Goal: Information Seeking & Learning: Find specific fact

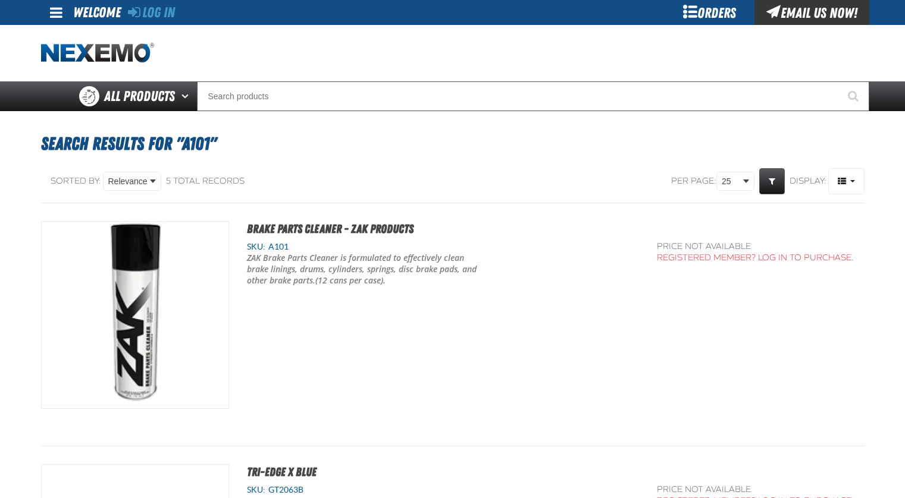
scroll to position [80, 0]
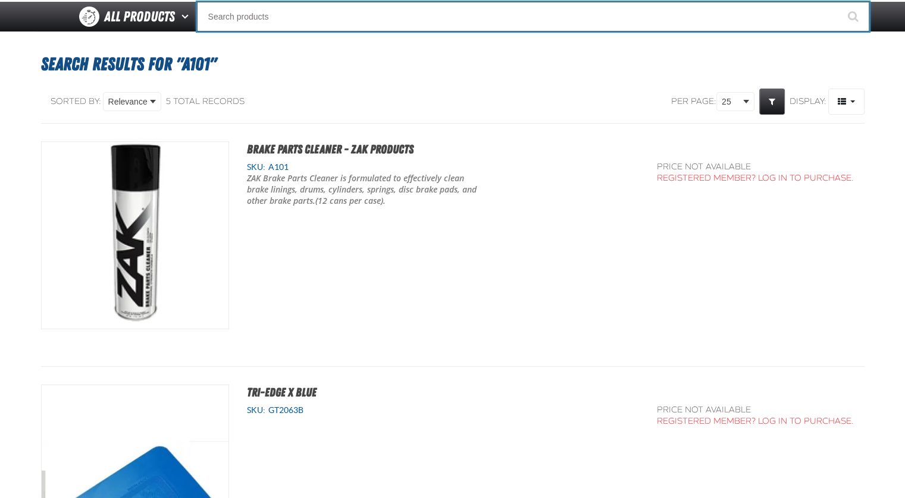
click at [272, 11] on input "Search" at bounding box center [533, 17] width 672 height 30
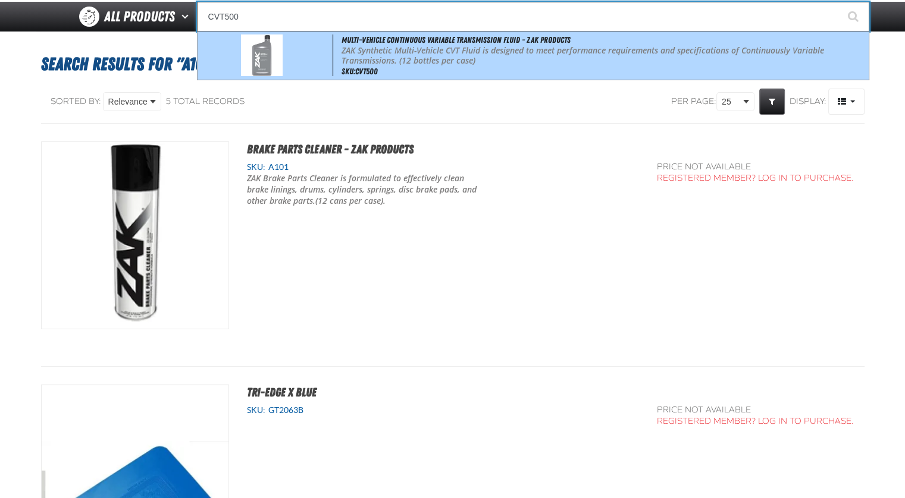
drag, startPoint x: 531, startPoint y: 52, endPoint x: 542, endPoint y: 60, distance: 13.6
click at [532, 52] on p "ZAK Synthetic Multi-Vehicle CVT Fluid is designed to meet performance requireme…" at bounding box center [603, 56] width 525 height 20
type input "Multi-Vehicle Continuous Variable Transmission Fluid - ZAK Products"
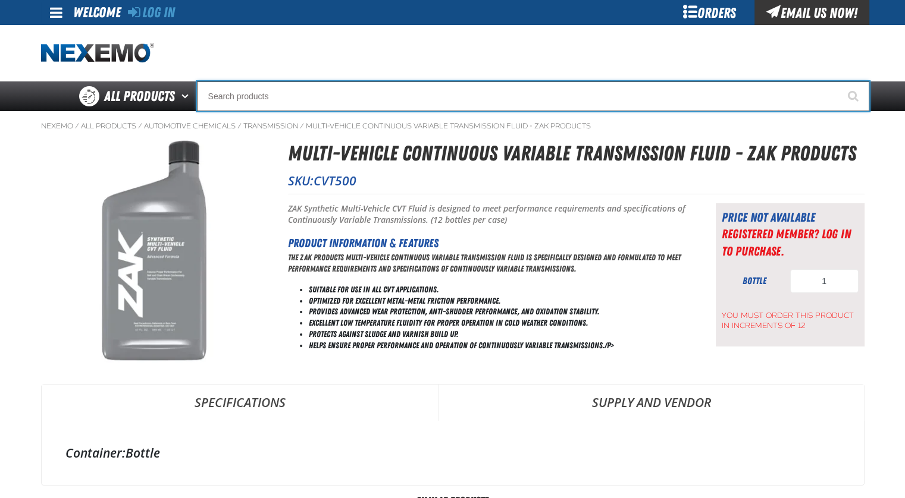
click at [288, 99] on input "Search" at bounding box center [533, 96] width 672 height 30
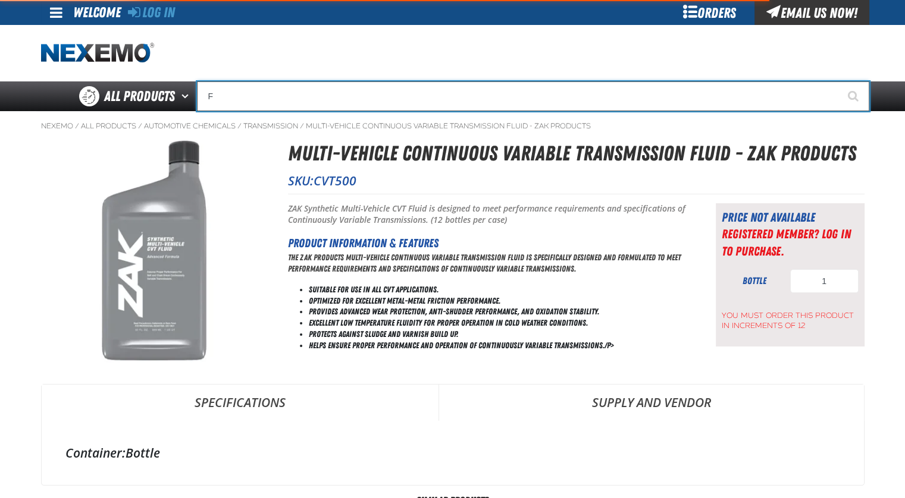
type input "FR"
type input "FROM"
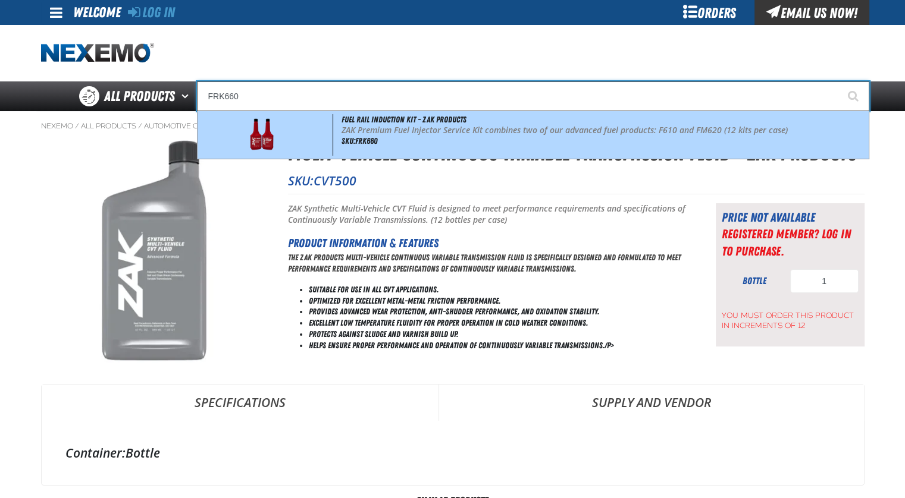
click at [484, 146] on div "Fuel Rail Induction Kit - ZAK Products ZAK Premium Fuel Injector Service Kit co…" at bounding box center [532, 135] width 671 height 48
type input "Fuel Rail Induction Kit - ZAK Products"
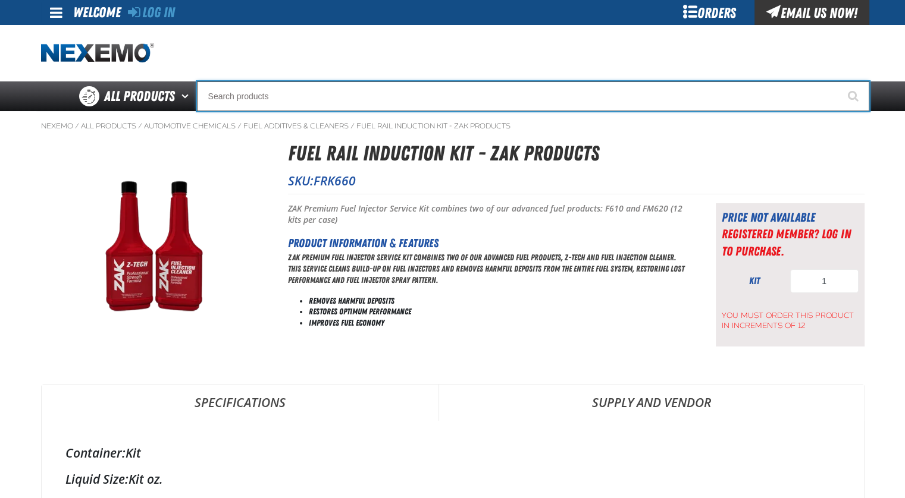
click at [300, 95] on input "Search" at bounding box center [533, 96] width 672 height 30
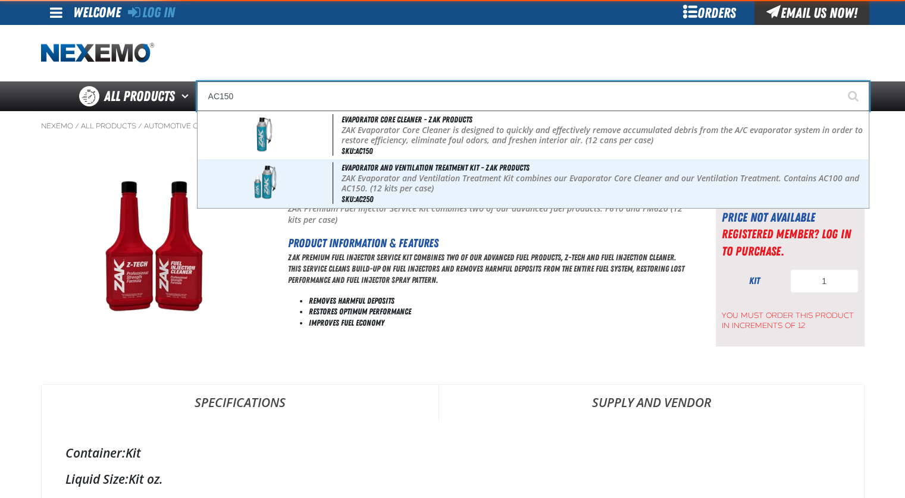
type input "AC150"
click at [839, 81] on button "Start Searching" at bounding box center [854, 96] width 30 height 30
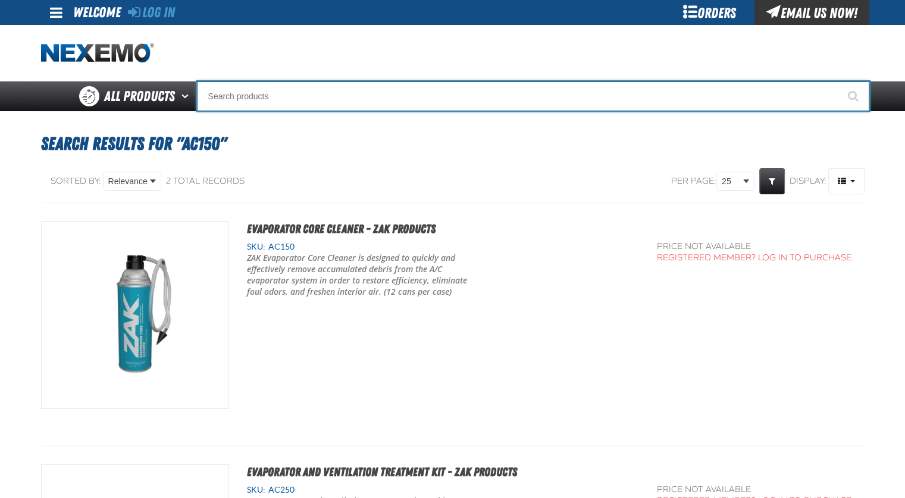
click at [388, 95] on input "Search" at bounding box center [533, 96] width 672 height 30
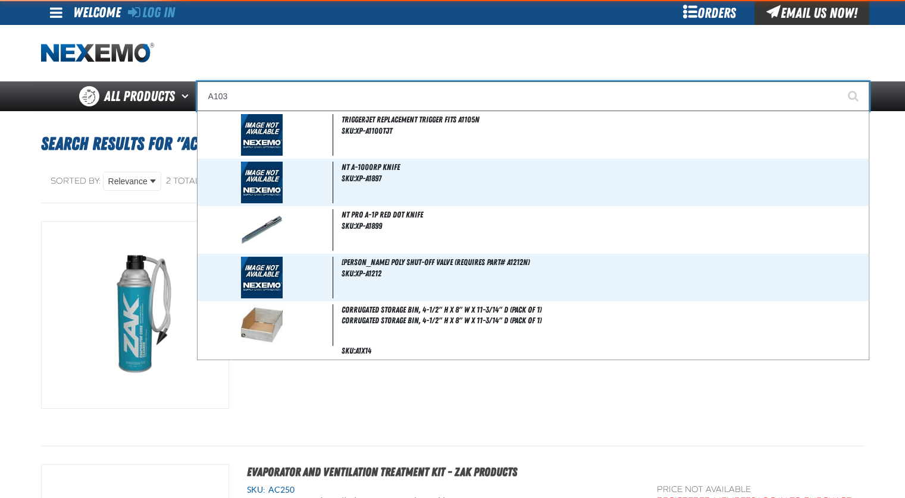
type input "A103"
click at [839, 81] on button "Start Searching" at bounding box center [854, 96] width 30 height 30
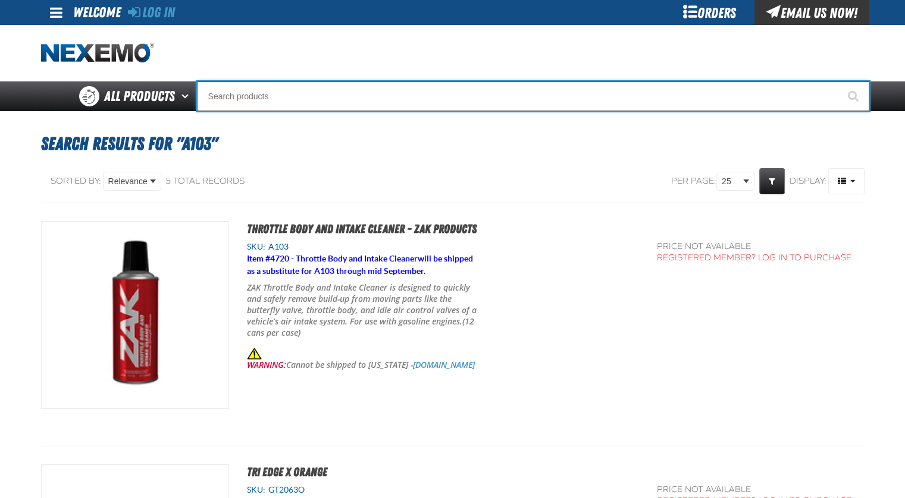
click at [364, 99] on input "Search" at bounding box center [533, 96] width 672 height 30
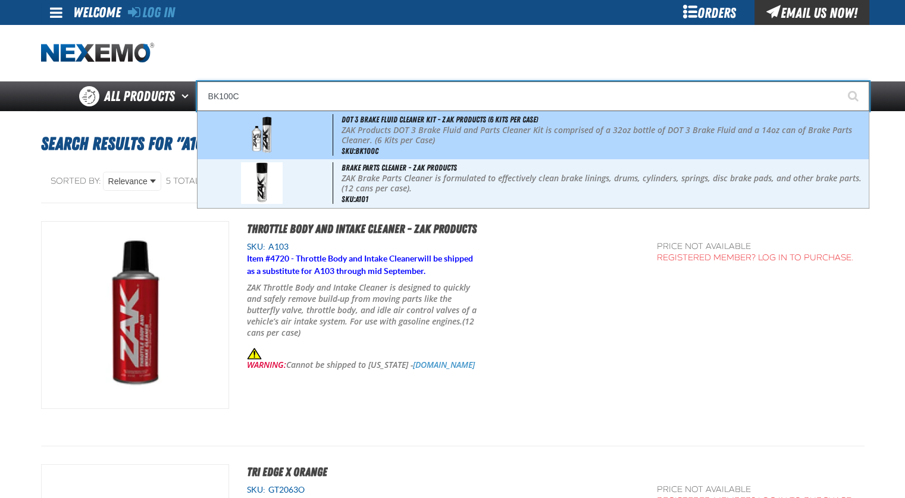
click at [429, 126] on p "ZAK Products DOT 3 Brake Fluid and Parts Cleaner Kit is comprised of a 32oz bot…" at bounding box center [603, 136] width 525 height 20
type input "DOT 3 Brake Fluid Cleaner Kit - ZAK Products (6 Kits per Case)"
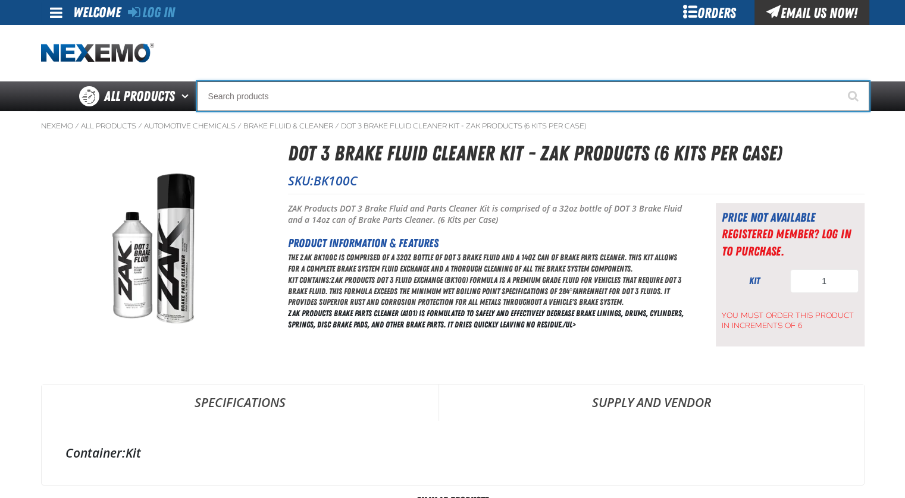
click at [338, 95] on input "Search" at bounding box center [533, 96] width 672 height 30
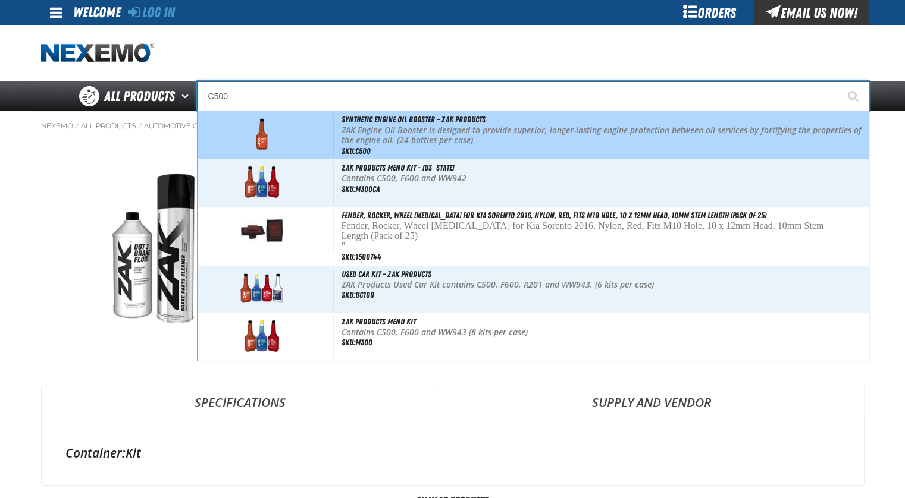
click at [433, 140] on p "ZAK Engine Oil Booster is designed to provide superior, longer-lasting engine p…" at bounding box center [603, 136] width 525 height 20
type input "Synthetic Engine Oil Booster - ZAK Products"
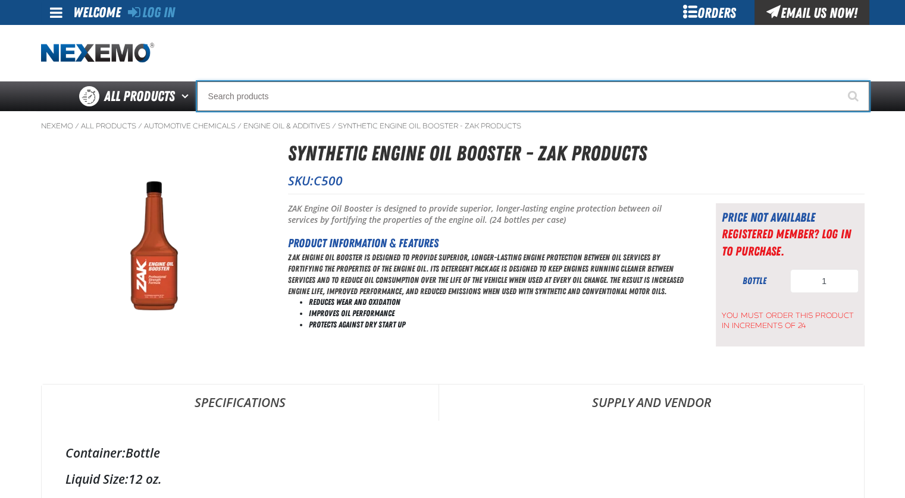
click at [314, 102] on input "Search" at bounding box center [533, 96] width 672 height 30
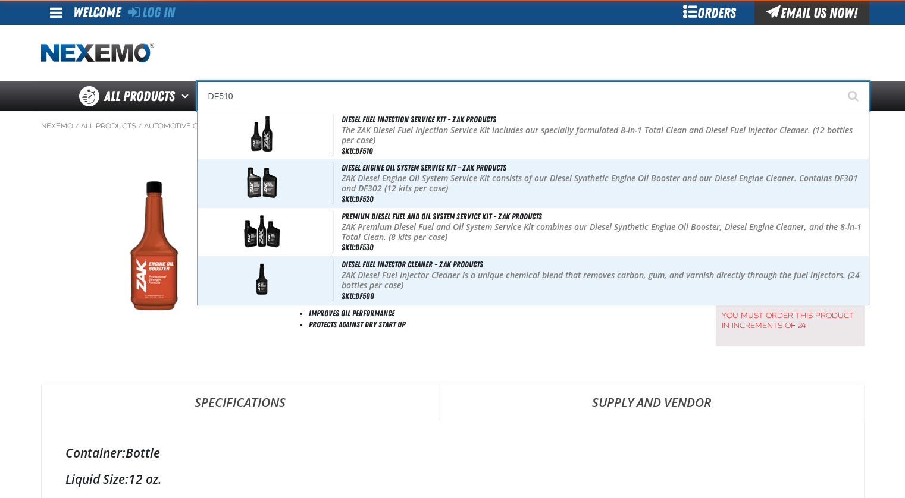
type input "DF510"
click at [839, 81] on button "Start Searching" at bounding box center [854, 96] width 30 height 30
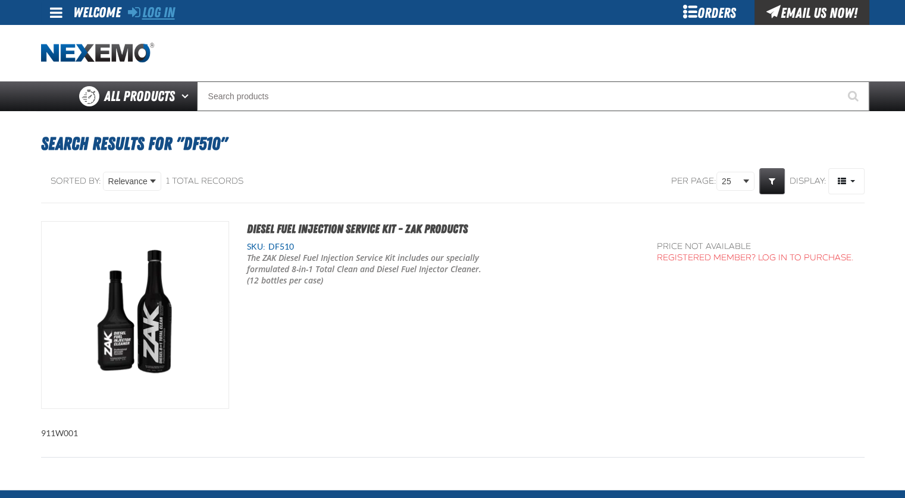
click at [152, 11] on link "Log In" at bounding box center [151, 12] width 47 height 17
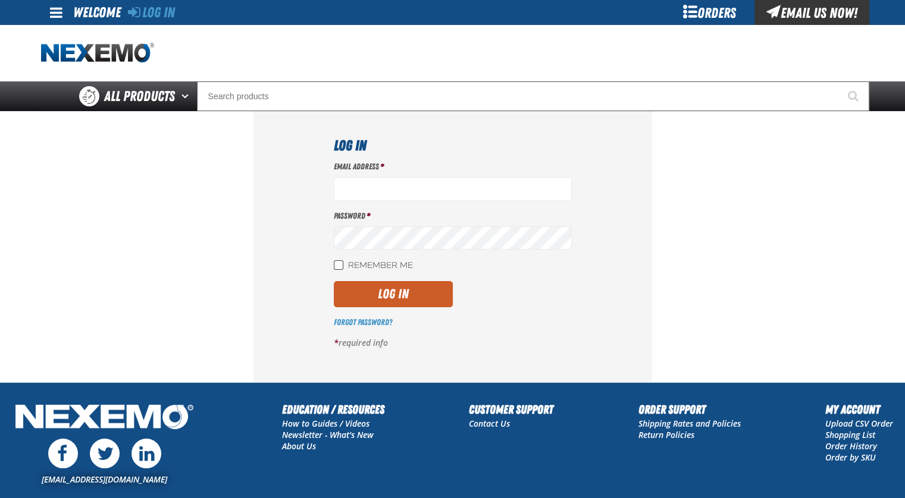
type input "[EMAIL_ADDRESS][DOMAIN_NAME]"
click at [338, 266] on input "Remember Me" at bounding box center [339, 266] width 10 height 10
checkbox input "true"
click at [362, 290] on button "Log In" at bounding box center [393, 294] width 119 height 26
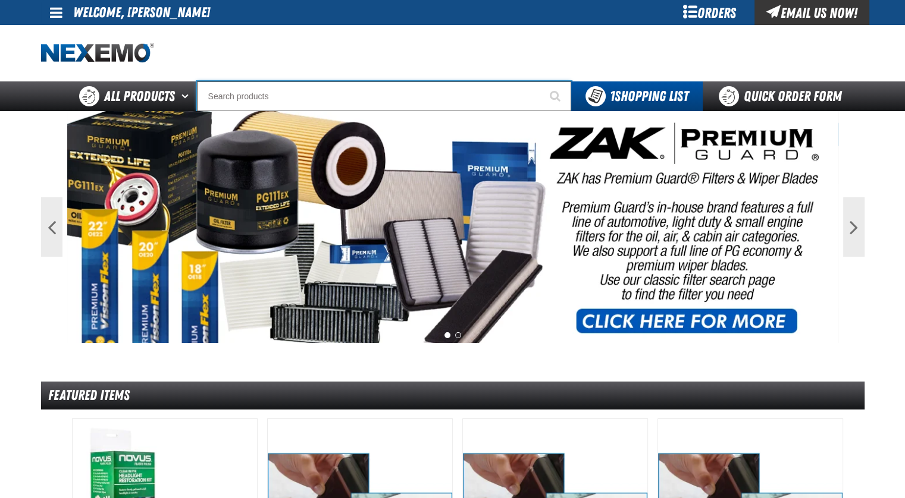
click at [288, 101] on input "Search" at bounding box center [384, 96] width 374 height 30
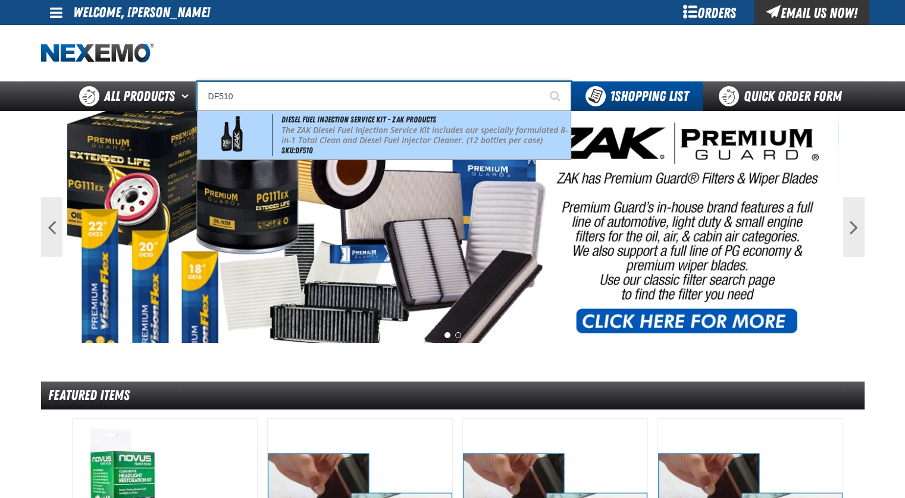
click at [371, 131] on p "The ZAK Diesel Fuel Injection Service Kit includes our specially formulated 8-i…" at bounding box center [424, 136] width 286 height 20
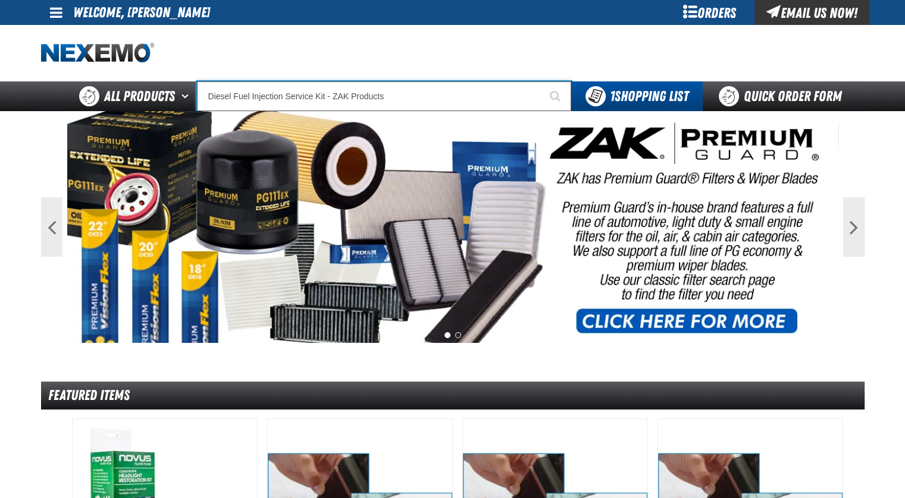
type input "Diesel Fuel Injection Service Kit - ZAK Products"
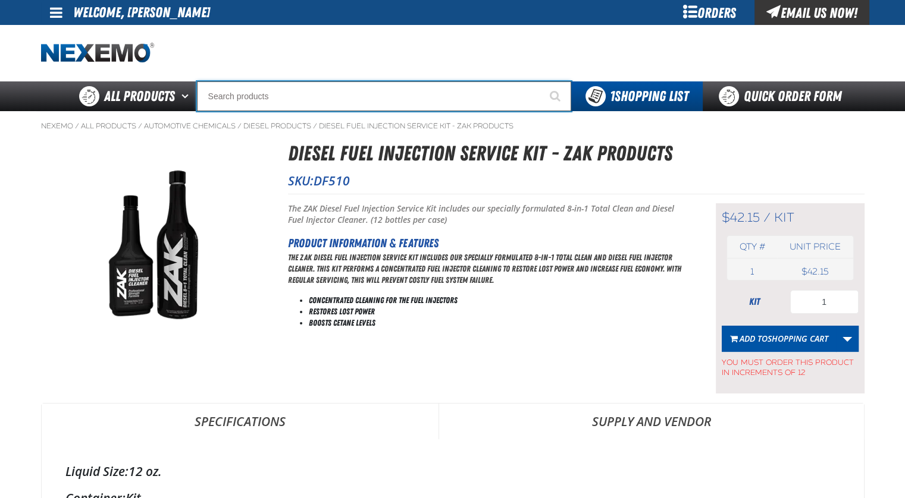
click at [259, 100] on input "Search" at bounding box center [384, 96] width 374 height 30
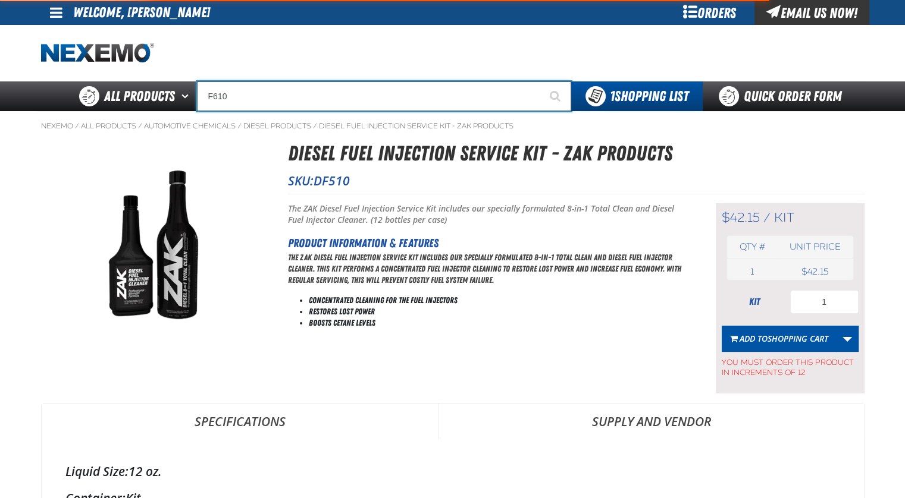
type input "F610"
click at [541, 81] on button "Start Searching" at bounding box center [556, 96] width 30 height 30
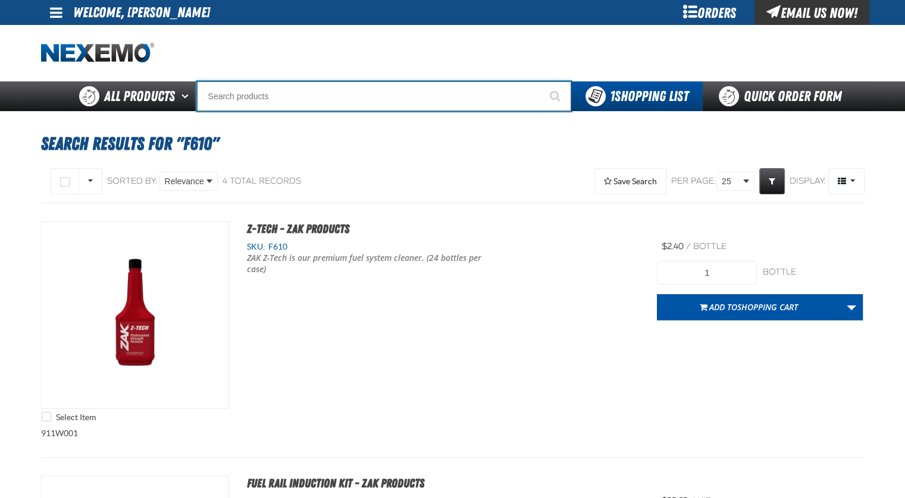
click at [328, 91] on input "Search" at bounding box center [384, 96] width 374 height 30
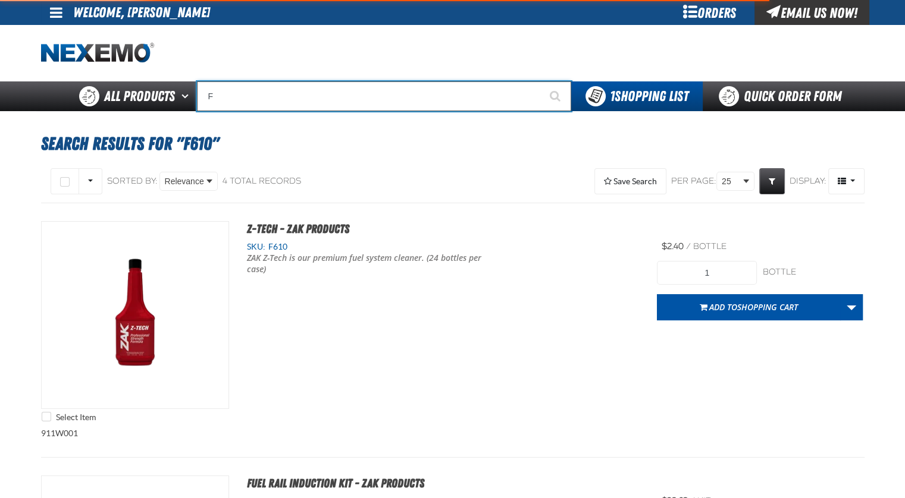
type input "FR"
type input "FROM"
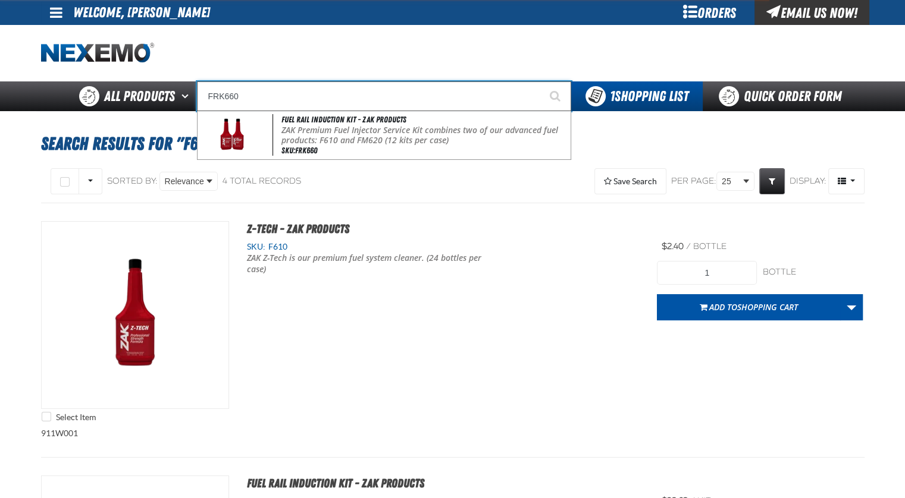
type input "FRK660"
click at [541, 81] on button "Start Searching" at bounding box center [556, 96] width 30 height 30
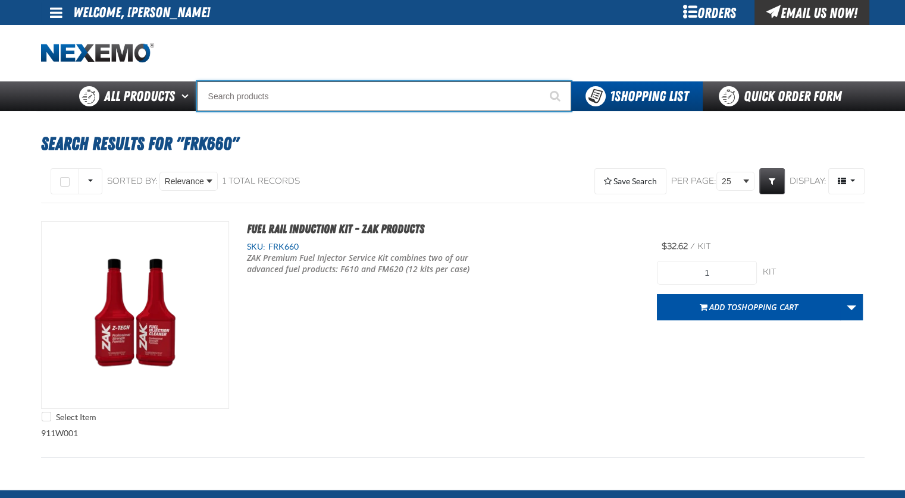
click at [293, 96] on input "Search" at bounding box center [384, 96] width 374 height 30
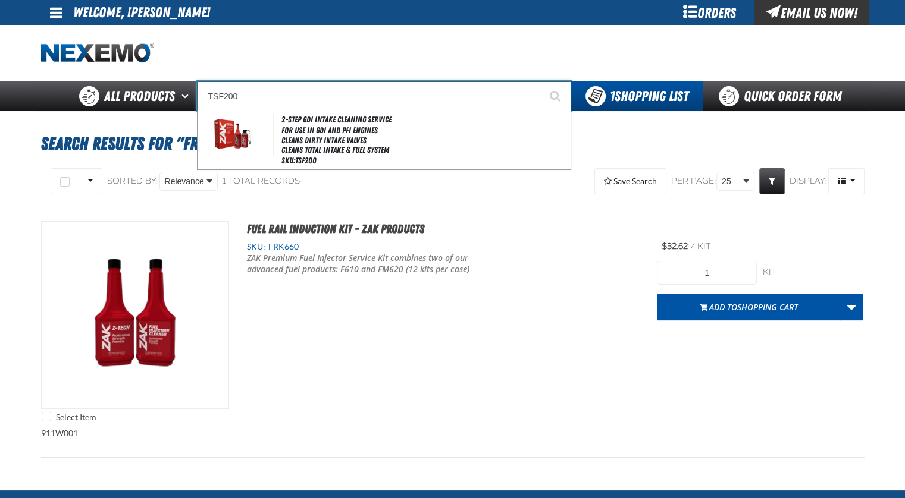
type input "TSF200"
click at [541, 81] on button "Start Searching" at bounding box center [556, 96] width 30 height 30
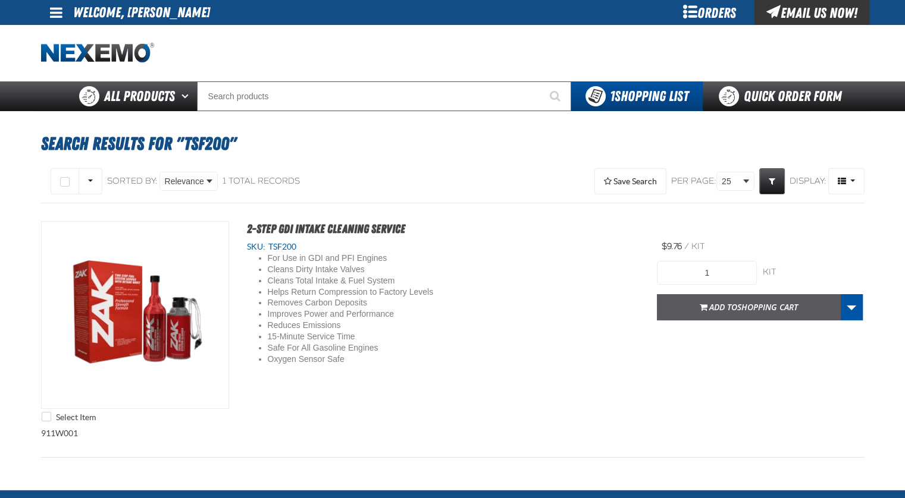
click at [700, 309] on span "button" at bounding box center [704, 309] width 8 height 3
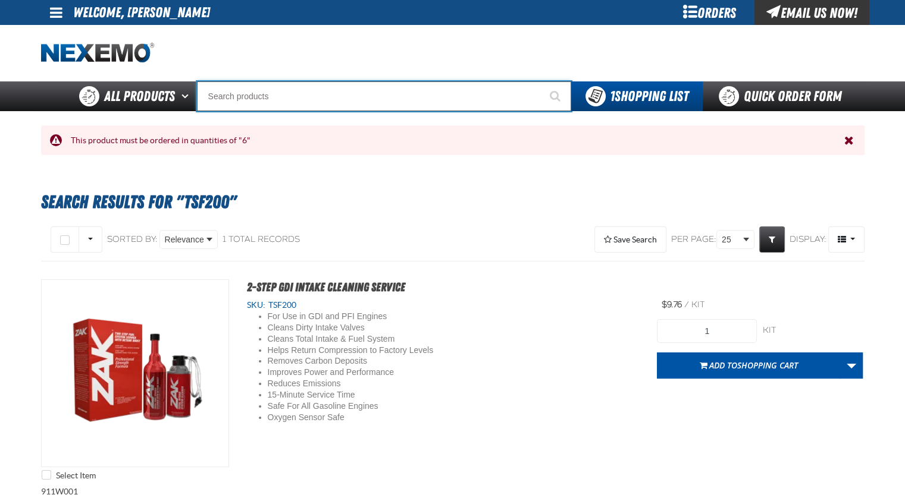
click at [385, 90] on input "Search" at bounding box center [384, 96] width 374 height 30
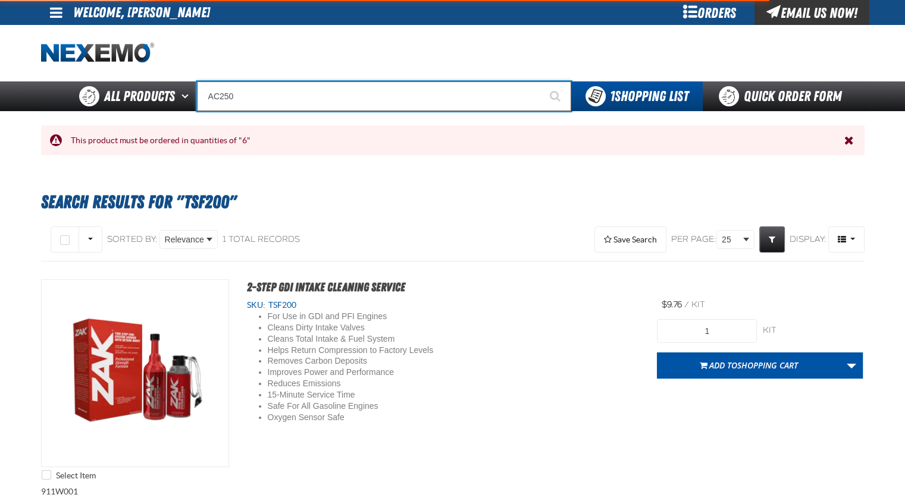
type input "AC250"
click at [541, 81] on button "Start Searching" at bounding box center [556, 96] width 30 height 30
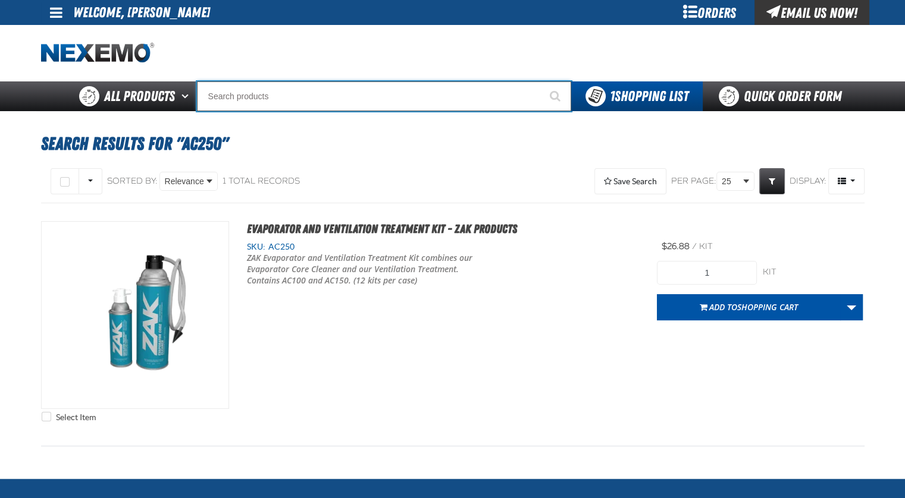
click at [340, 100] on input "Search" at bounding box center [384, 96] width 374 height 30
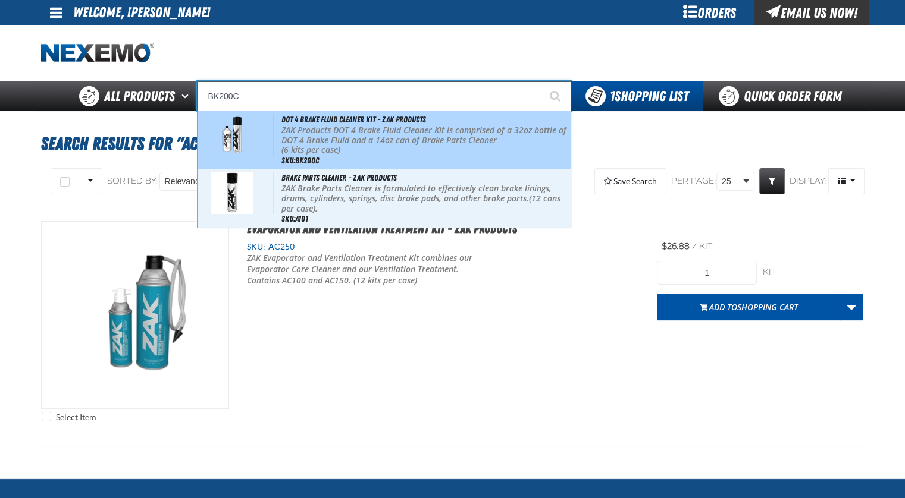
click at [347, 142] on p "ZAK Products DOT 4 Brake Fluid Cleaner Kit is comprised of a 32oz bottle of DOT…" at bounding box center [424, 136] width 286 height 20
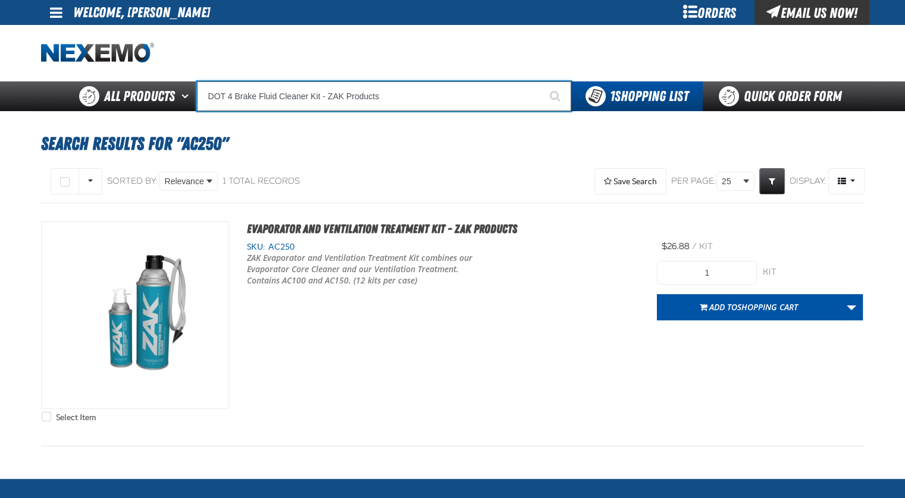
type input "DOT 4 Brake Fluid Cleaner Kit - ZAK Products"
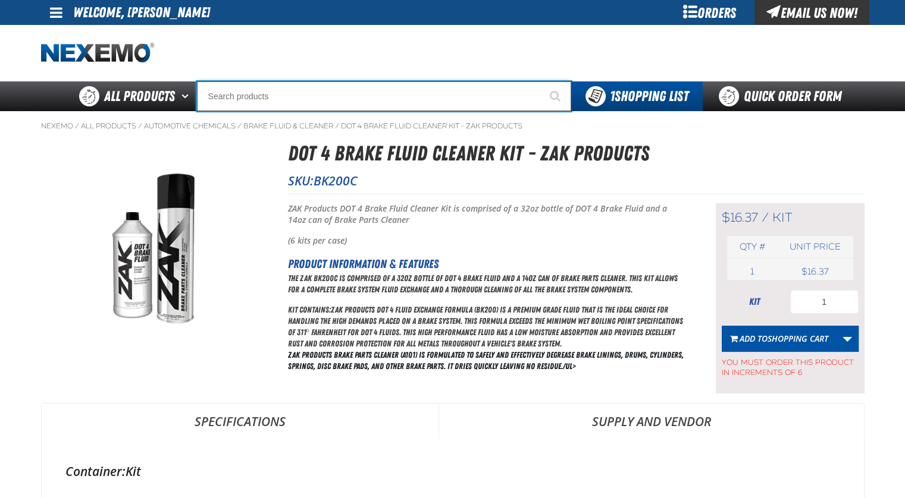
click at [357, 95] on input "Search" at bounding box center [384, 96] width 374 height 30
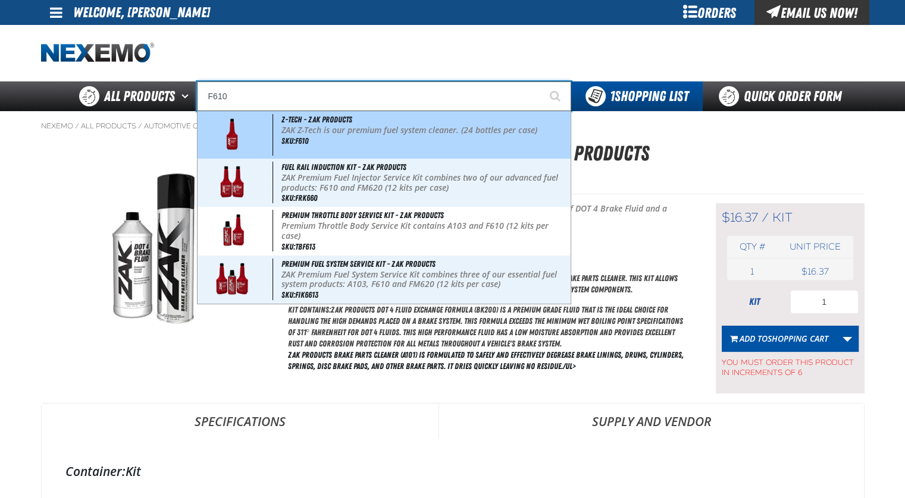
click at [381, 124] on div "Z-Tech - ZAK Products ZAK Z-Tech is our premium fuel system cleaner. (24 bottle…" at bounding box center [383, 135] width 373 height 48
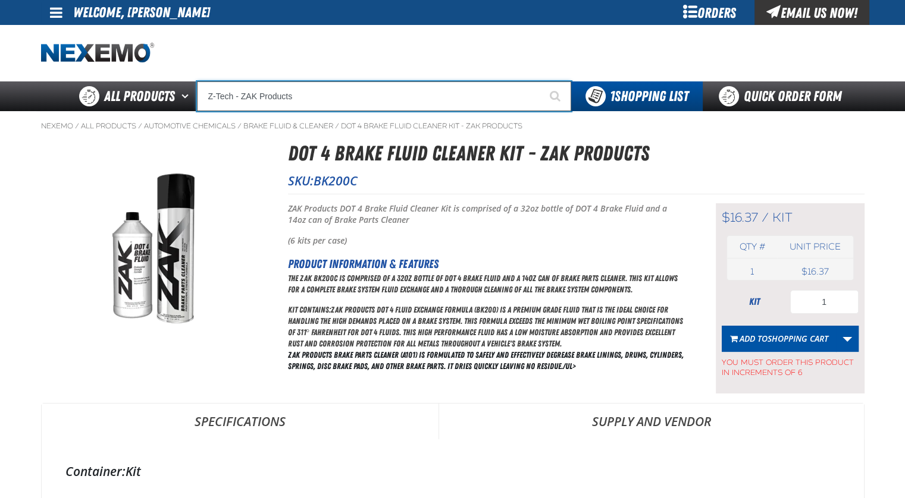
type input "Z-Tech - ZAK Products"
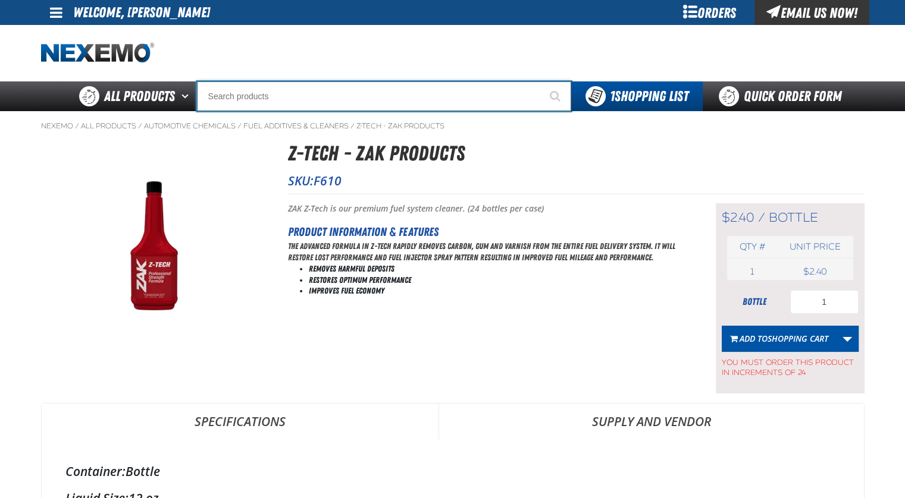
click at [340, 99] on input "Search" at bounding box center [384, 96] width 374 height 30
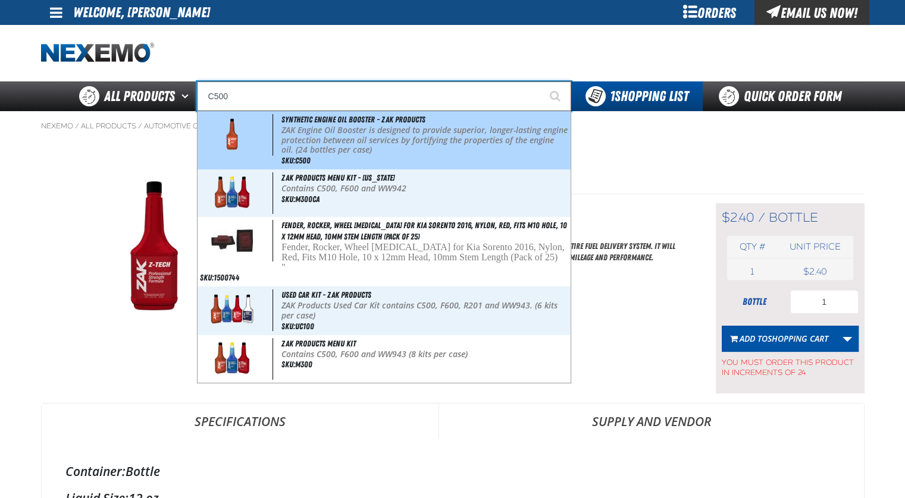
click at [383, 145] on p "ZAK Engine Oil Booster is designed to provide superior, longer-lasting engine p…" at bounding box center [424, 141] width 286 height 30
type input "Synthetic Engine Oil Booster - ZAK Products"
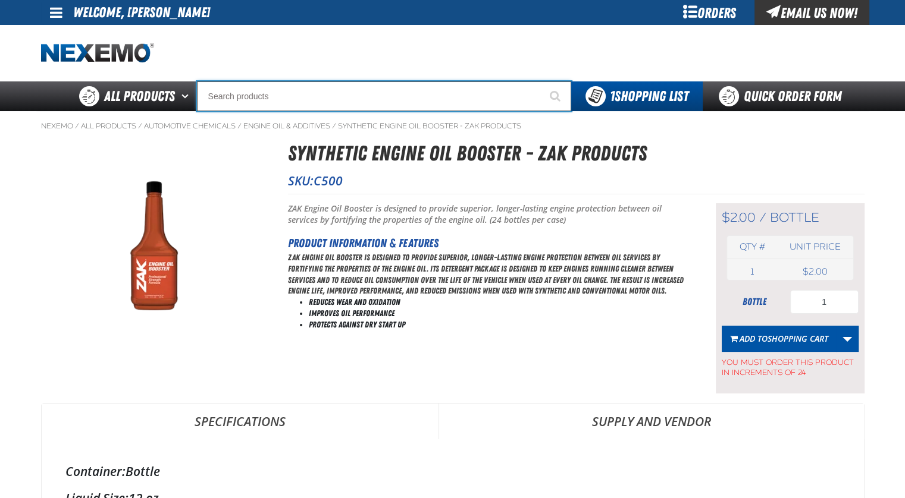
click at [343, 90] on input "Search" at bounding box center [384, 96] width 374 height 30
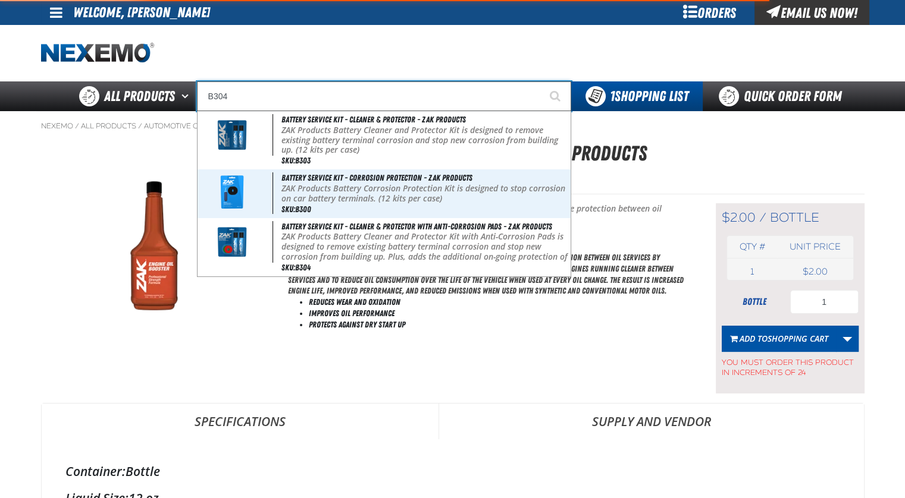
type input "B304"
click at [541, 81] on button "Start Searching" at bounding box center [556, 96] width 30 height 30
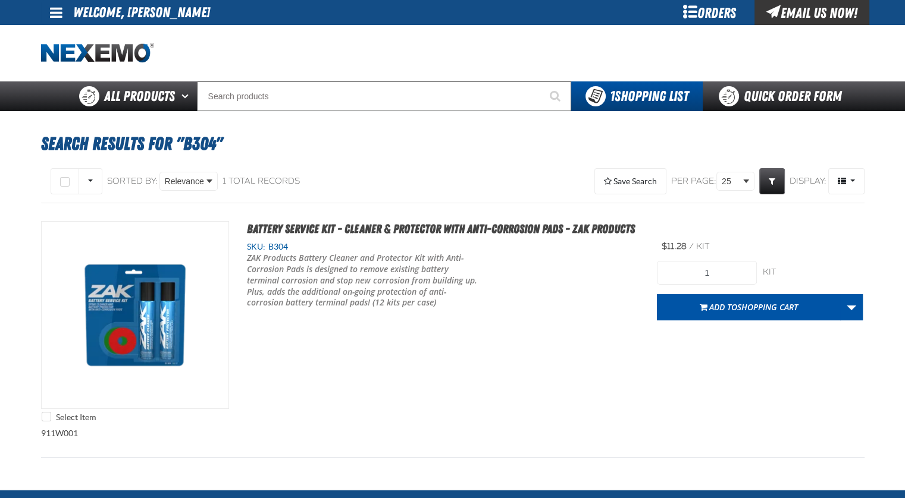
click at [746, 313] on button "Add to Shopping Cart" at bounding box center [749, 307] width 184 height 26
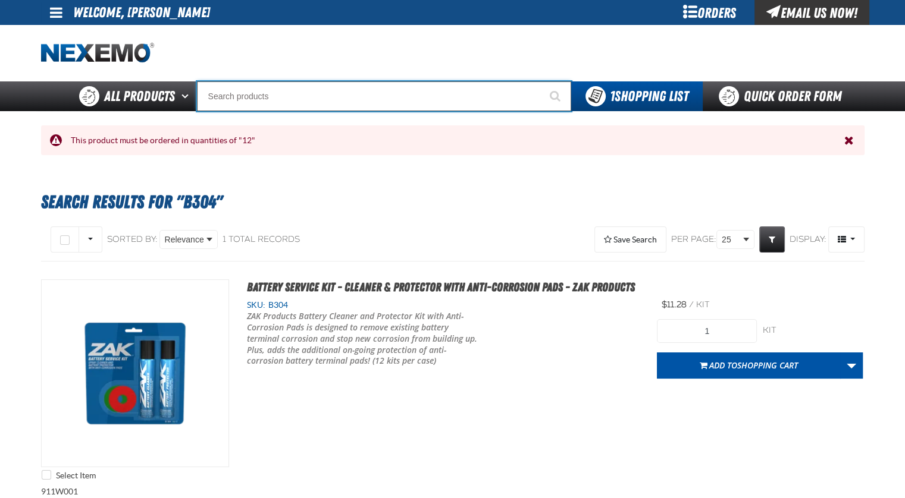
click at [300, 83] on input "Search" at bounding box center [384, 96] width 374 height 30
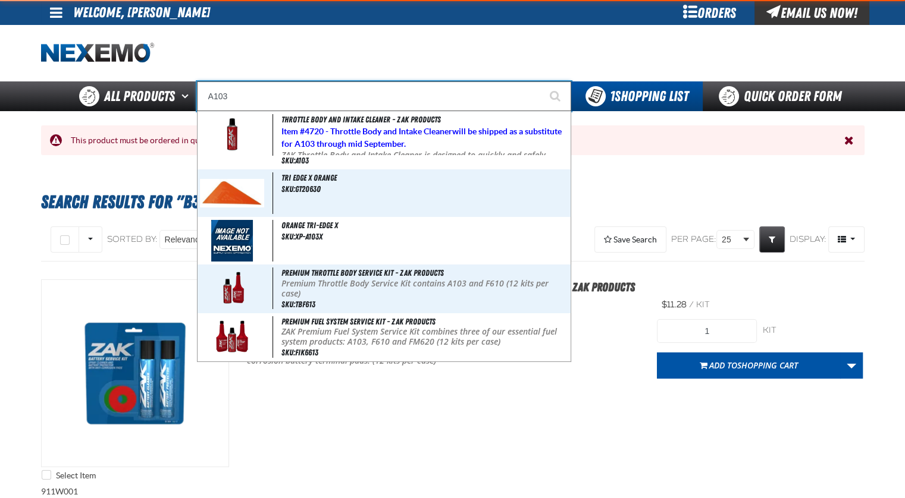
type input "A103"
click at [541, 81] on button "Start Searching" at bounding box center [556, 96] width 30 height 30
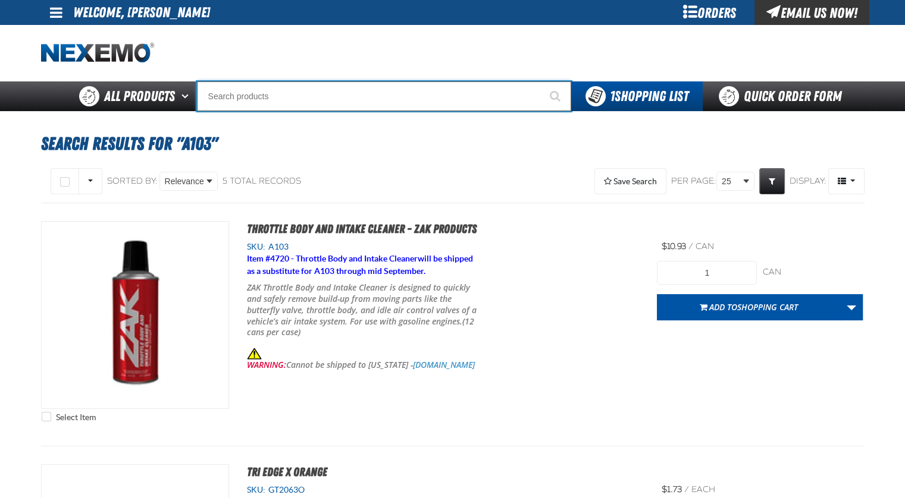
click at [286, 97] on input "Search" at bounding box center [384, 96] width 374 height 30
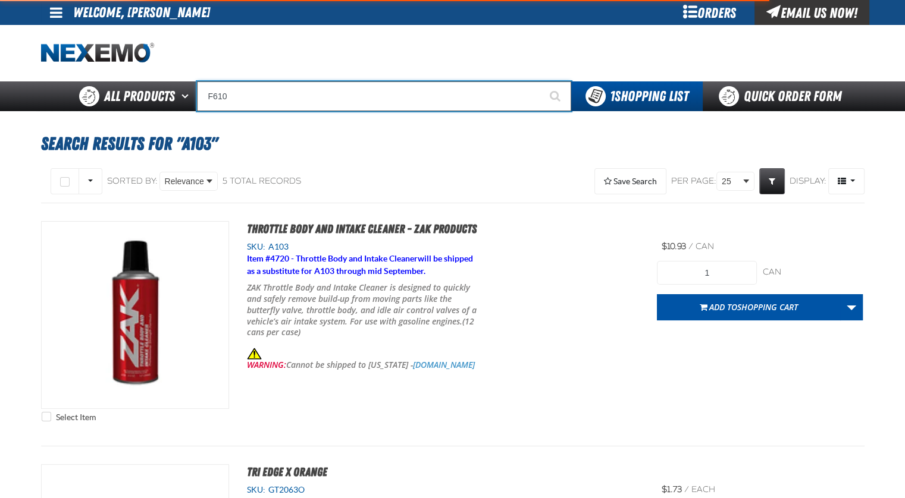
type input "F610"
click at [541, 81] on button "Start Searching" at bounding box center [556, 96] width 30 height 30
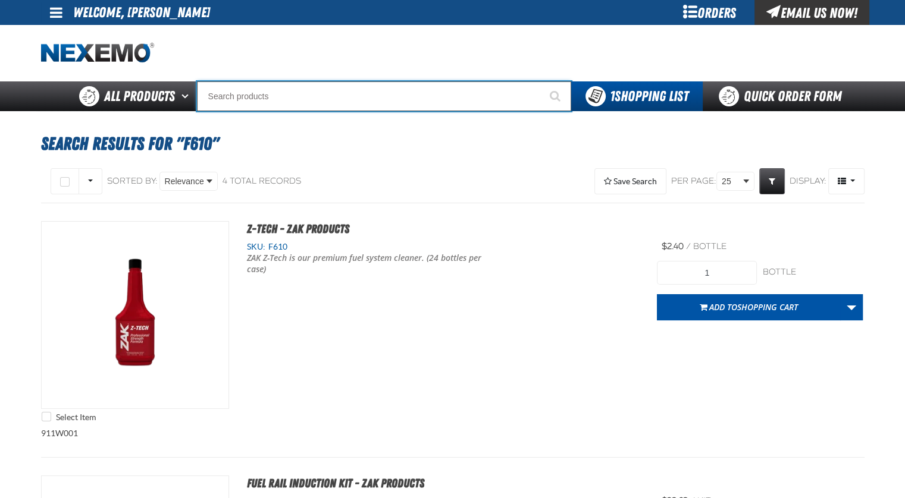
click at [345, 90] on input "Search" at bounding box center [384, 96] width 374 height 30
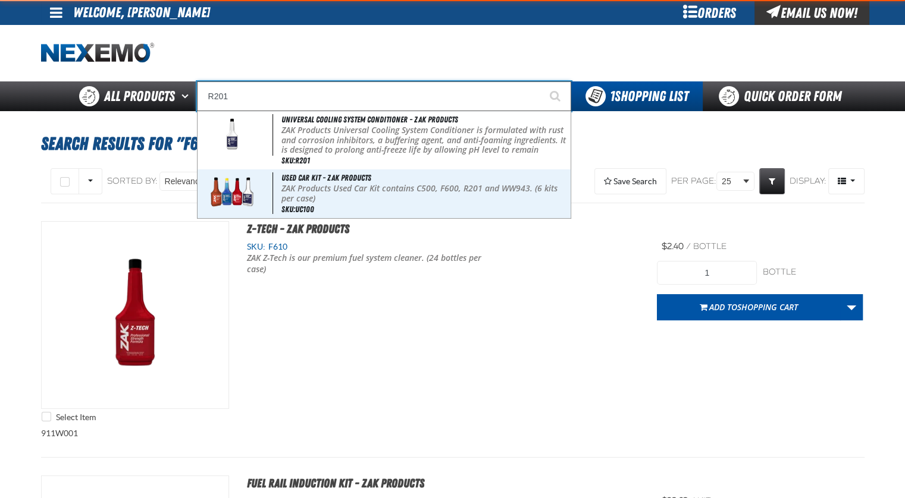
type input "R201"
click at [541, 81] on button "Start Searching" at bounding box center [556, 96] width 30 height 30
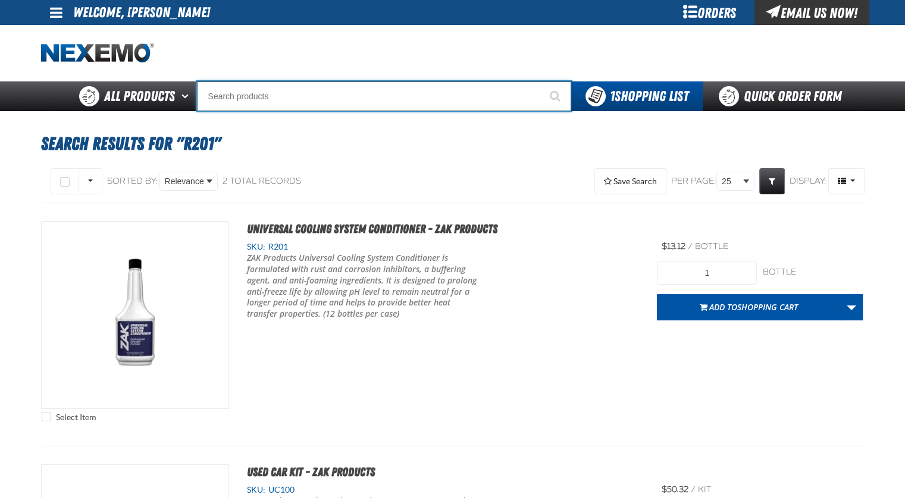
click at [305, 90] on input "Search" at bounding box center [384, 96] width 374 height 30
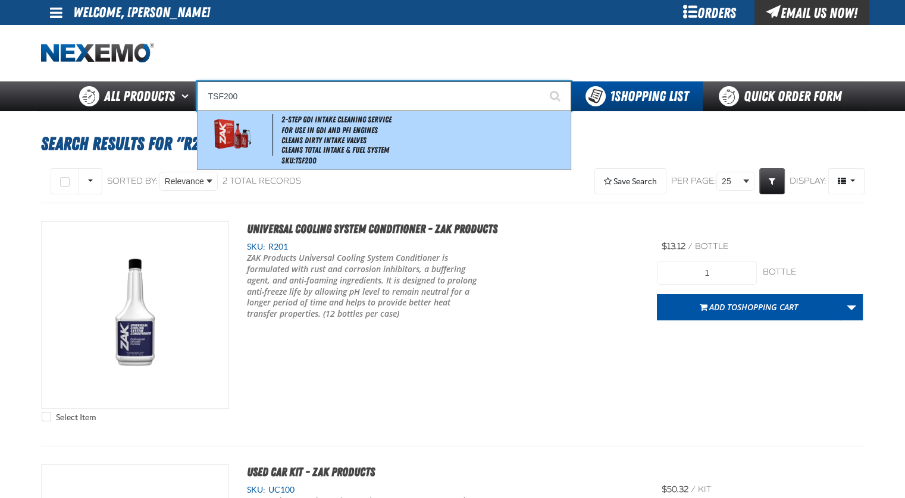
click at [343, 139] on li "Cleans Dirty Intake Valves" at bounding box center [424, 141] width 286 height 10
type input "2-Step GDI Intake Cleaning Service"
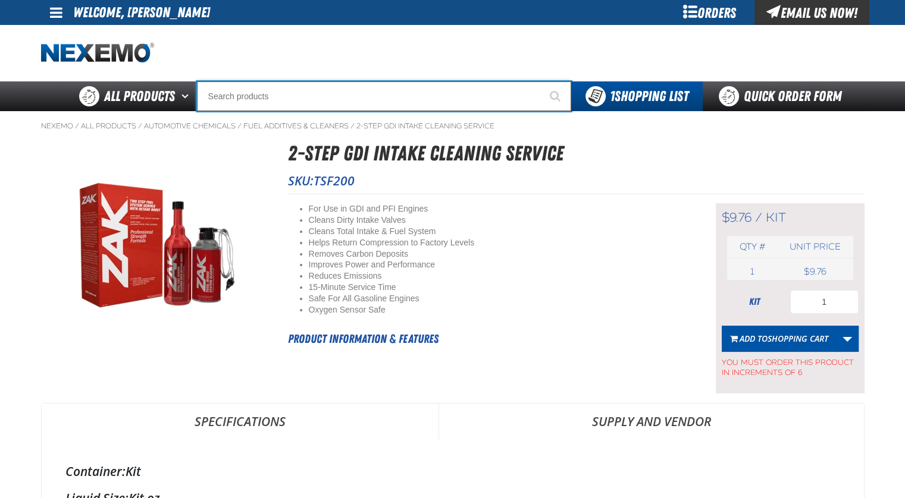
click at [324, 91] on input "Search" at bounding box center [384, 96] width 374 height 30
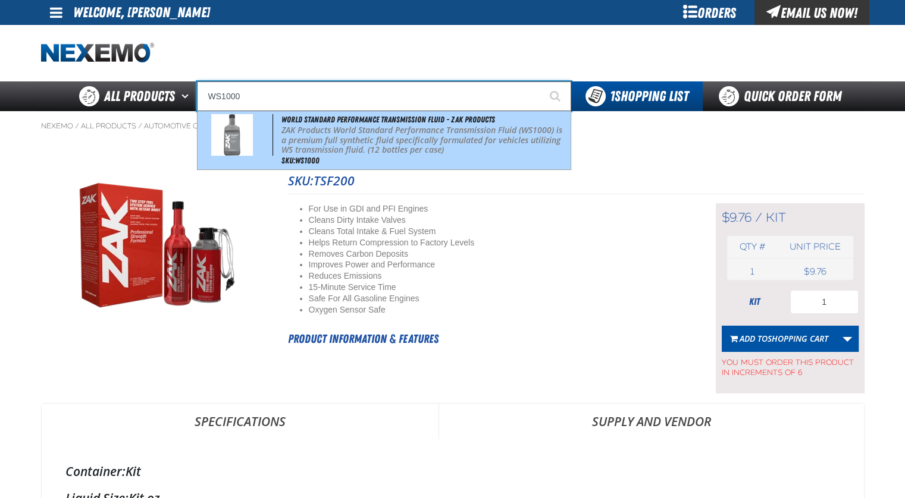
click at [441, 159] on div "World Standard Performance Transmission Fluid - ZAK Products ZAK Products World…" at bounding box center [383, 140] width 373 height 58
type input "World Standard Performance Transmission Fluid - ZAK Products"
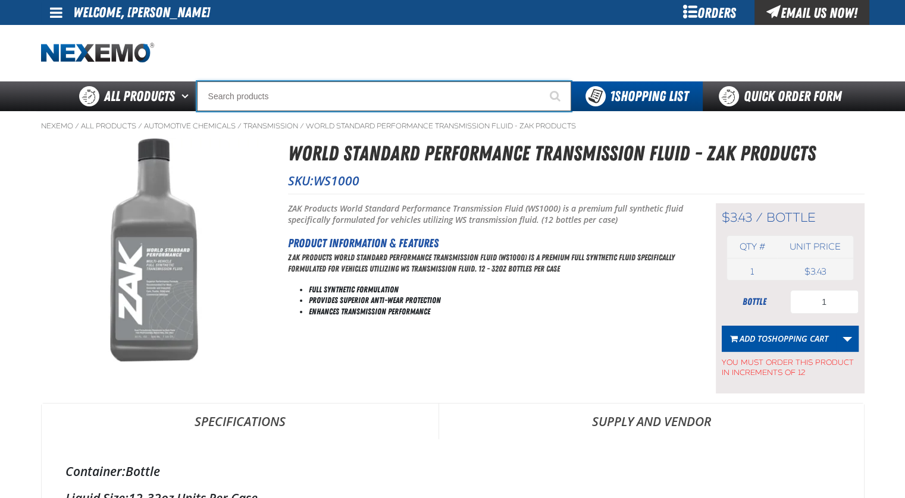
click at [261, 95] on input "Search" at bounding box center [384, 96] width 374 height 30
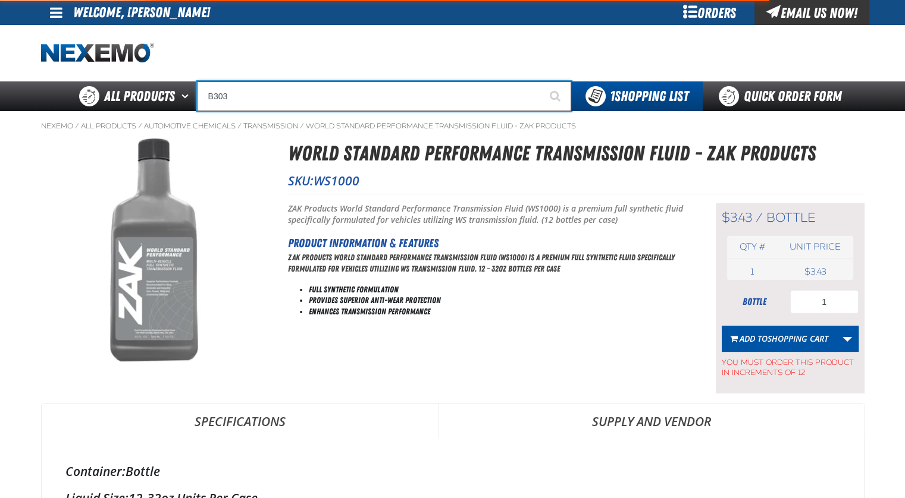
type input "B303"
click at [541, 81] on button "Start Searching" at bounding box center [556, 96] width 30 height 30
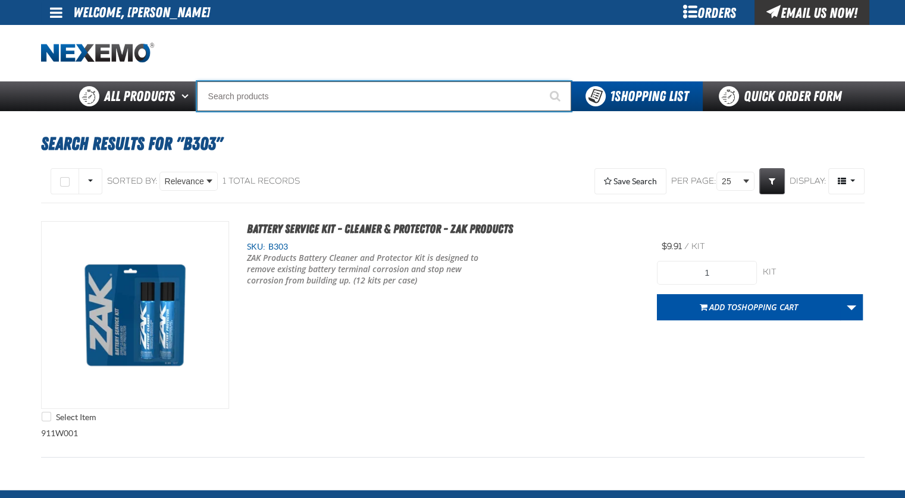
click at [340, 98] on input "Search" at bounding box center [384, 96] width 374 height 30
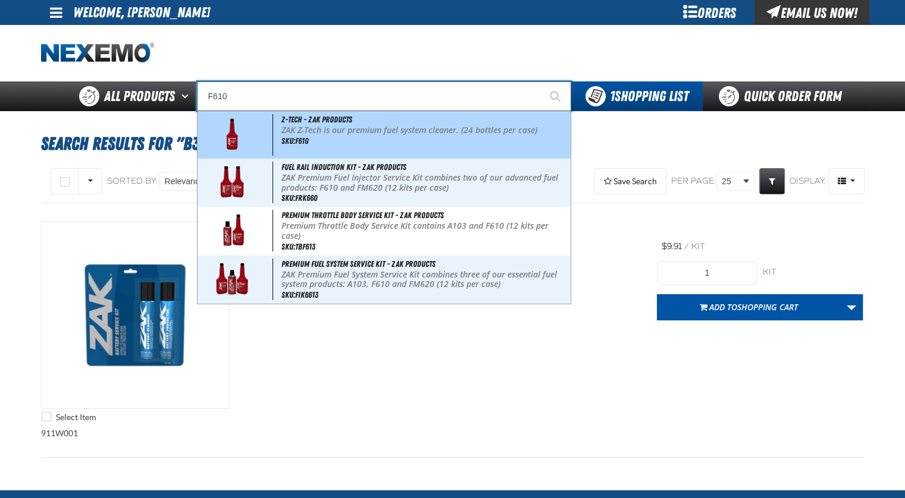
click at [349, 135] on p "ZAK Z-Tech is our premium fuel system cleaner. (24 bottles per case)" at bounding box center [424, 131] width 286 height 10
type input "Z-Tech - ZAK Products"
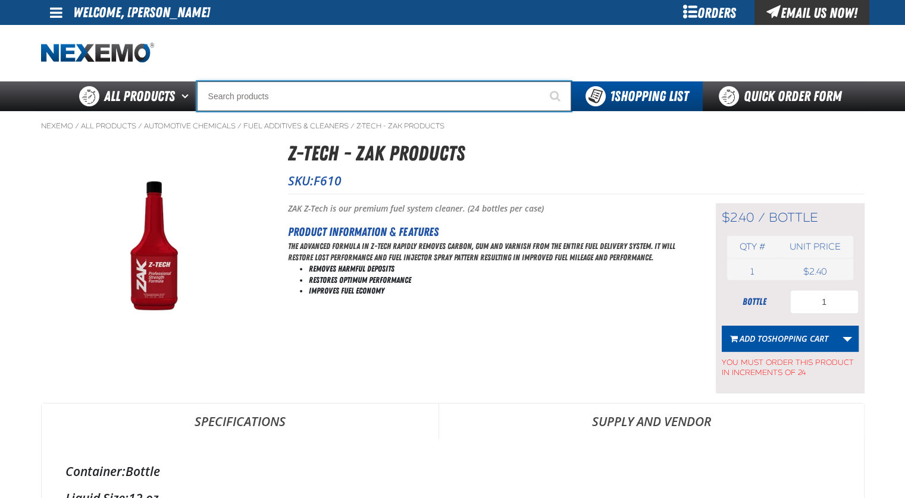
click at [288, 101] on input "Search" at bounding box center [384, 96] width 374 height 30
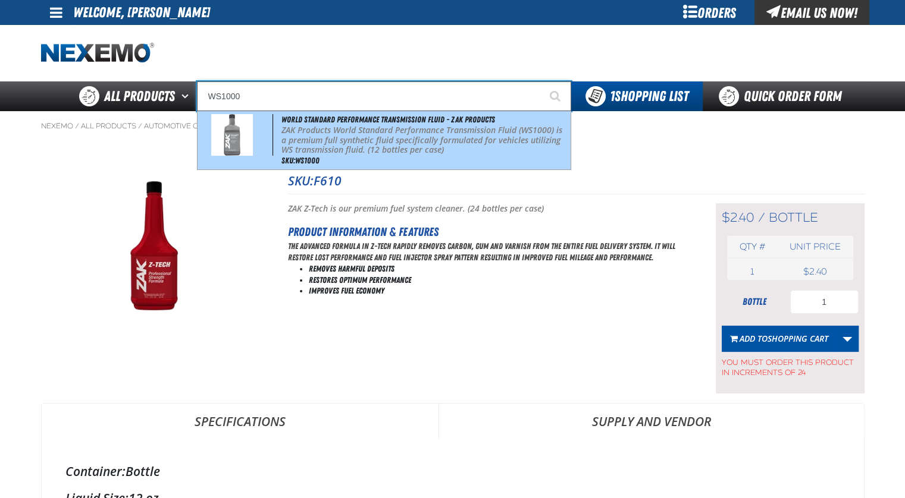
click at [367, 153] on p "ZAK Products World Standard Performance Transmission Fluid (WS1000) is a premiu…" at bounding box center [424, 141] width 286 height 30
type input "World Standard Performance Transmission Fluid - ZAK Products"
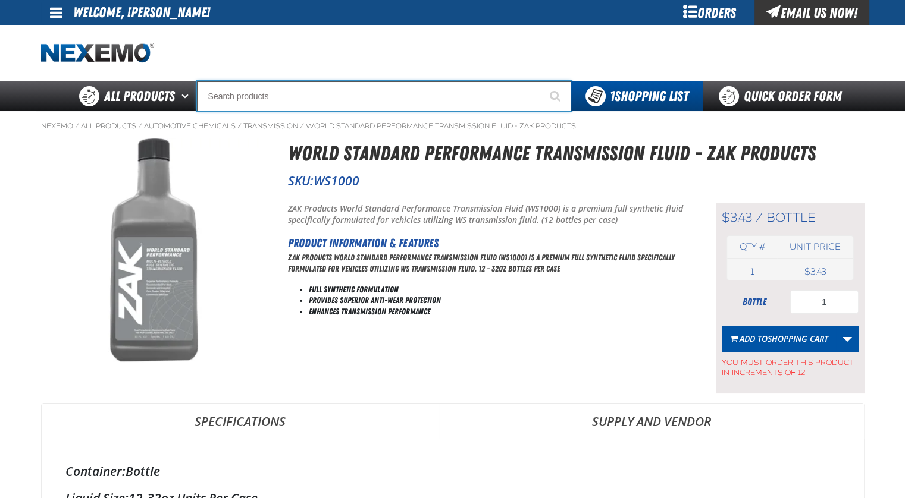
click at [384, 97] on input "Search" at bounding box center [384, 96] width 374 height 30
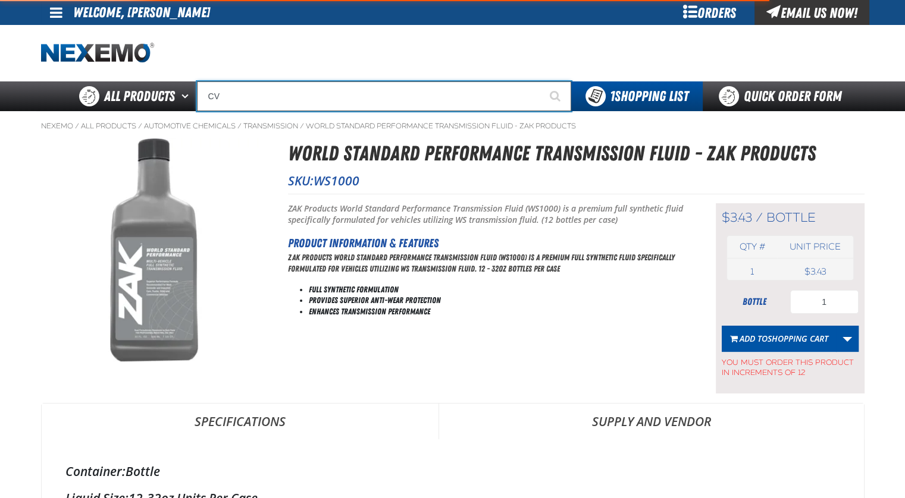
type input "CVT"
type input "CVT Booster - ZAK Products"
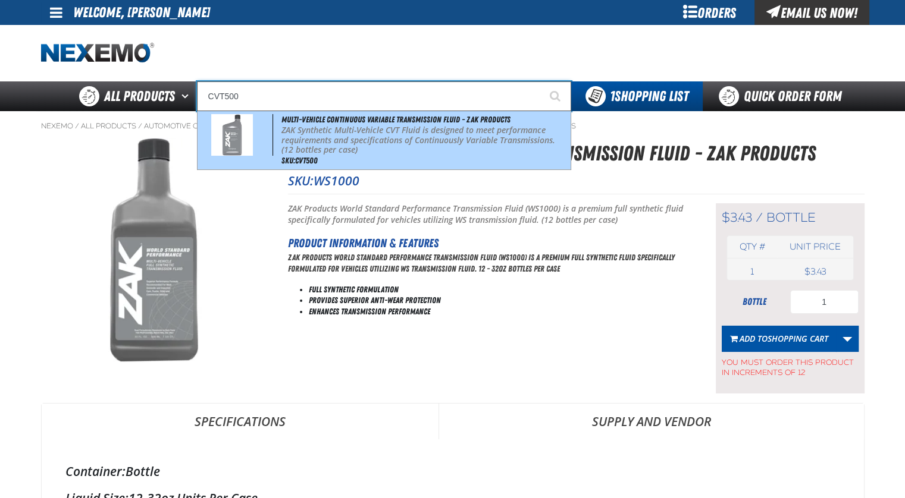
click at [407, 148] on p "ZAK Synthetic Multi-Vehicle CVT Fluid is designed to meet performance requireme…" at bounding box center [424, 141] width 286 height 30
type input "Multi-Vehicle Continuous Variable Transmission Fluid - ZAK Products"
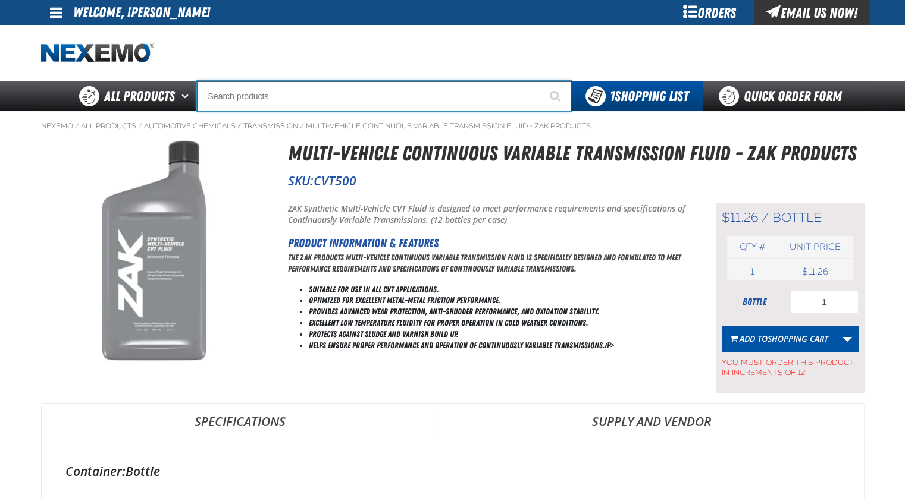
click at [421, 90] on input "Search" at bounding box center [384, 96] width 374 height 30
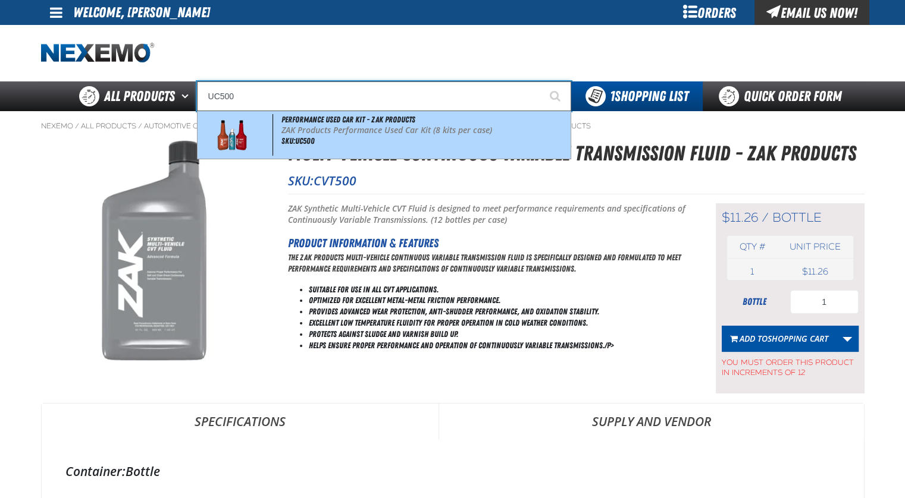
click at [390, 123] on span "Performance Used Car Kit - ZAK Products" at bounding box center [348, 120] width 134 height 10
type input "Performance Used Car Kit - ZAK Products"
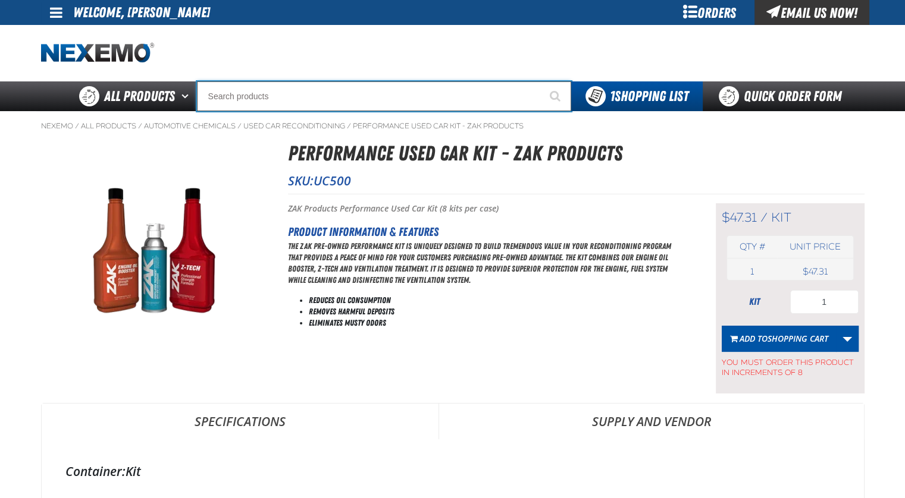
click at [359, 97] on input "Search" at bounding box center [384, 96] width 374 height 30
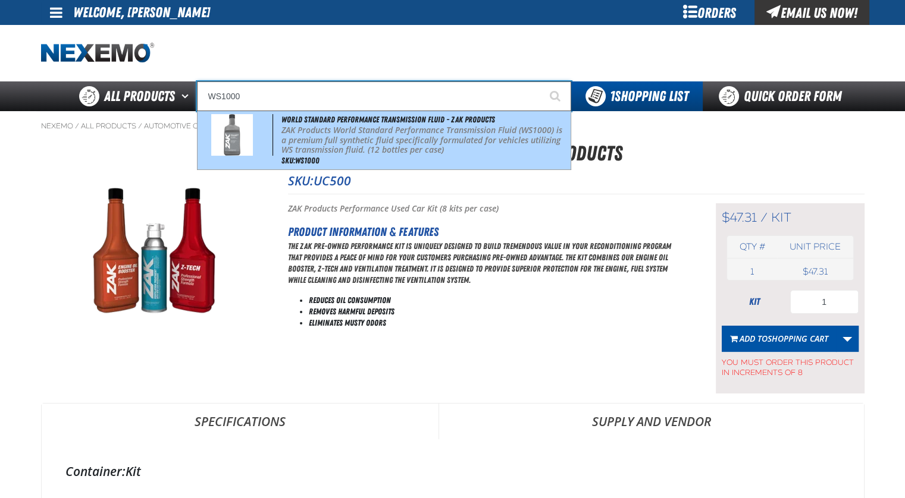
click at [368, 137] on p "ZAK Products World Standard Performance Transmission Fluid (WS1000) is a premiu…" at bounding box center [424, 141] width 286 height 30
type input "World Standard Performance Transmission Fluid - ZAK Products"
